Goal: Find contact information: Find phone

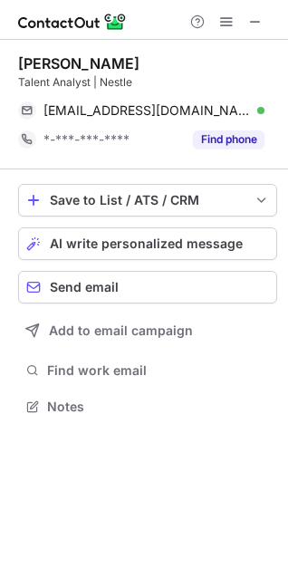
scroll to position [393, 288]
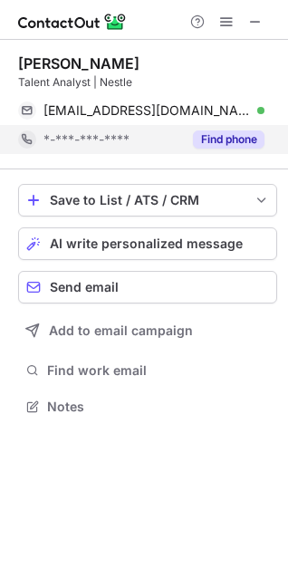
click at [242, 143] on button "Find phone" at bounding box center [229, 139] width 72 height 18
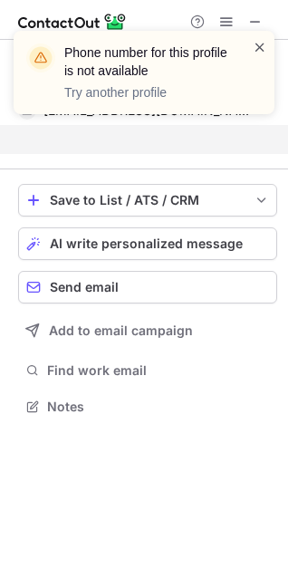
scroll to position [364, 288]
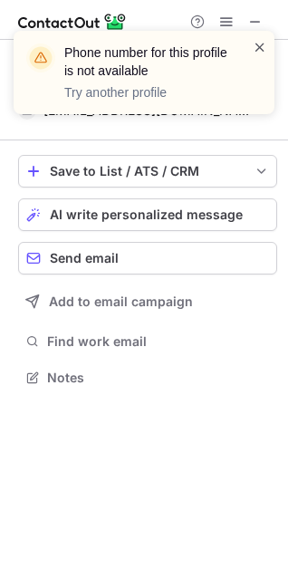
click at [257, 45] on span at bounding box center [260, 47] width 14 height 18
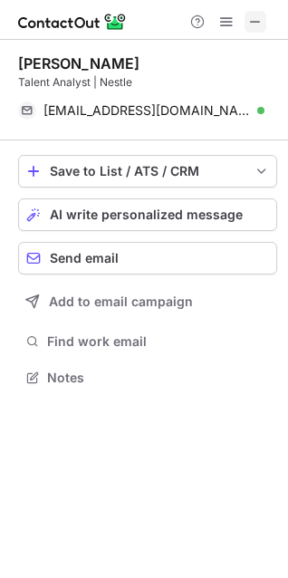
click at [249, 24] on span at bounding box center [255, 21] width 14 height 14
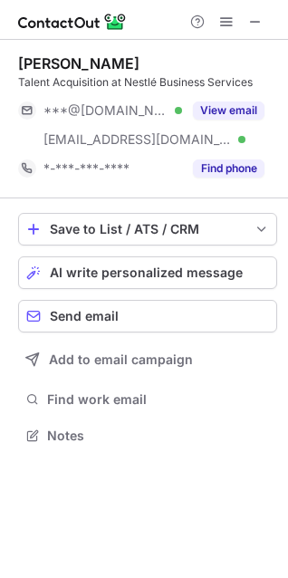
scroll to position [422, 288]
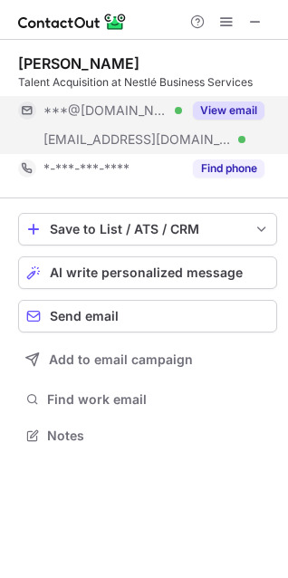
click at [210, 101] on button "View email" at bounding box center [229, 110] width 72 height 18
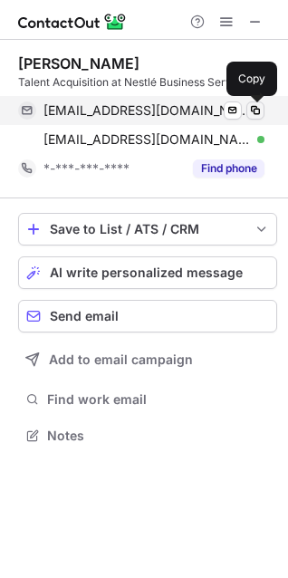
click at [251, 112] on span at bounding box center [255, 110] width 14 height 14
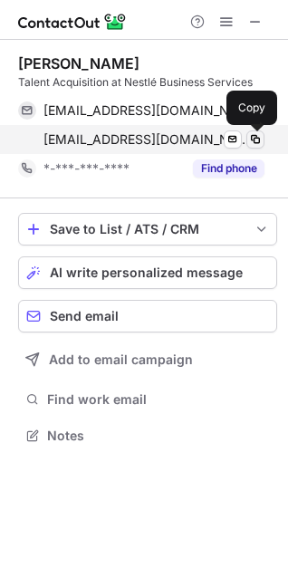
click at [255, 134] on span at bounding box center [255, 139] width 14 height 14
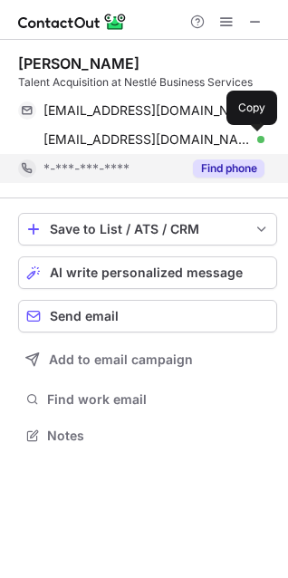
click at [198, 163] on button "Find phone" at bounding box center [229, 168] width 72 height 18
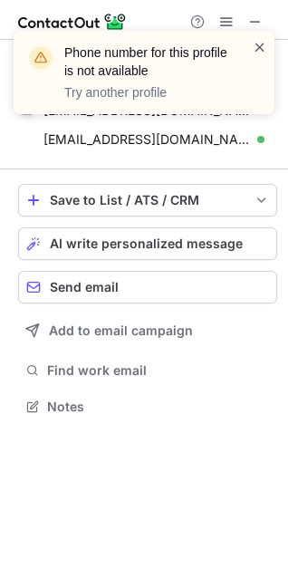
scroll to position [393, 288]
click at [256, 45] on span at bounding box center [260, 47] width 14 height 18
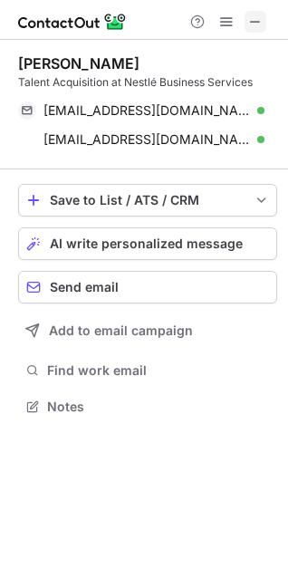
click at [253, 24] on span at bounding box center [255, 21] width 14 height 14
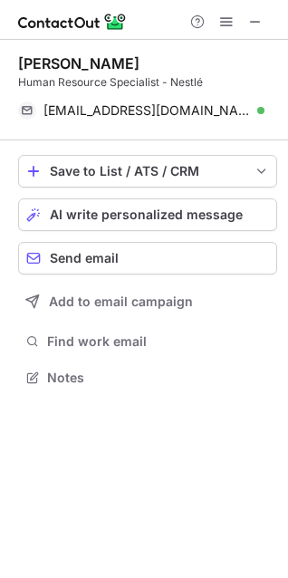
scroll to position [8, 8]
click at [249, 25] on span at bounding box center [255, 21] width 14 height 14
